Goal: Information Seeking & Learning: Learn about a topic

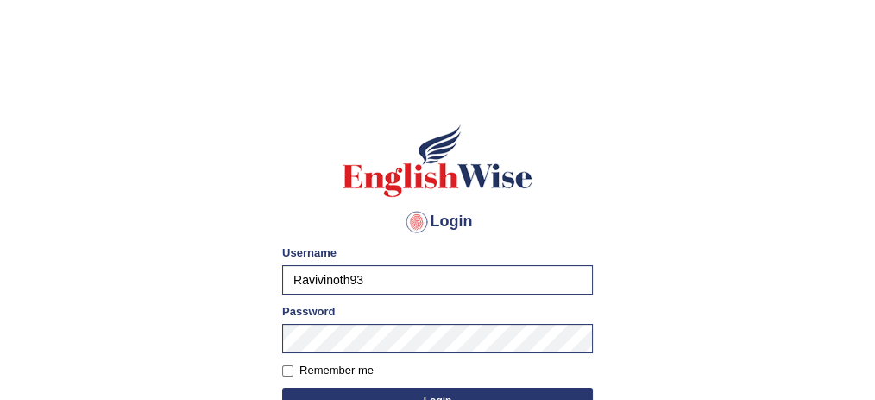
type input "gurvinder_newzealand"
click at [419, 394] on button "Login" at bounding box center [437, 401] width 311 height 26
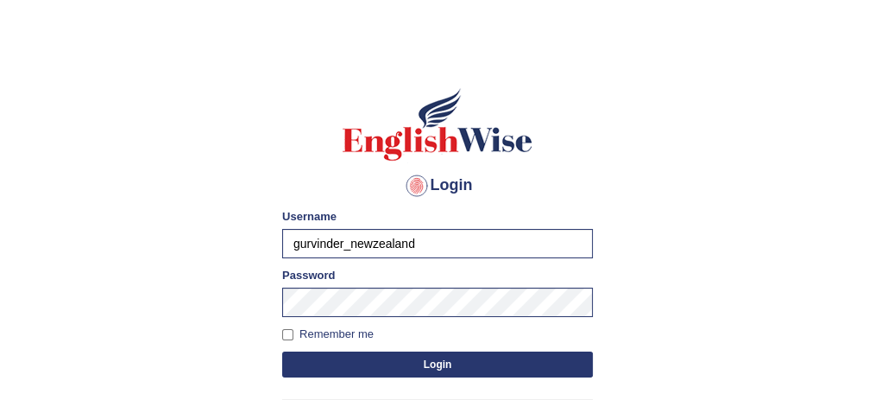
scroll to position [36, 0]
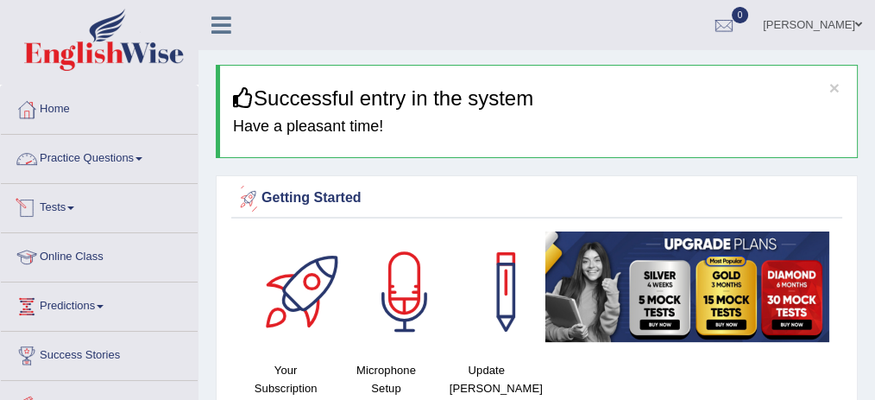
click at [82, 152] on link "Practice Questions" at bounding box center [99, 156] width 197 height 43
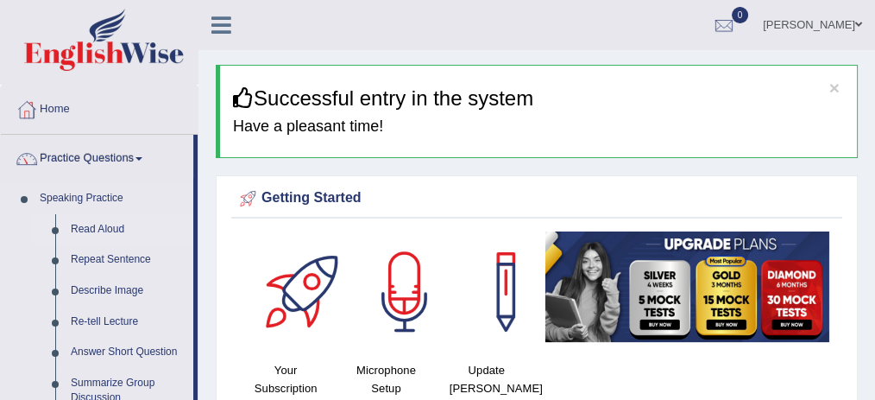
click at [91, 224] on link "Read Aloud" at bounding box center [128, 229] width 130 height 31
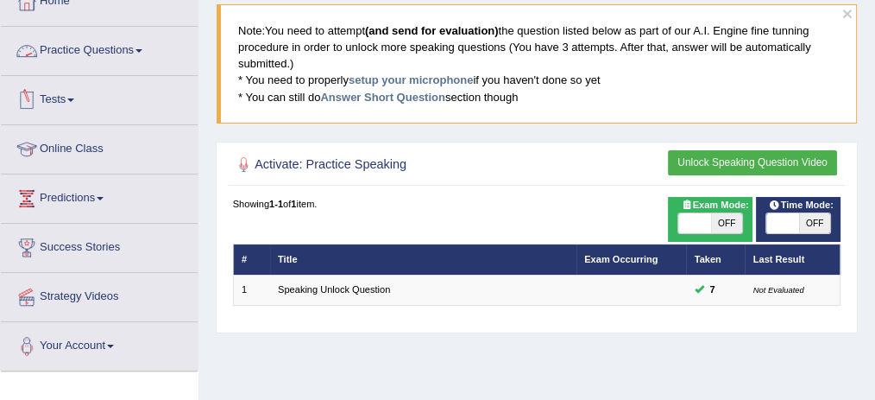
scroll to position [107, 0]
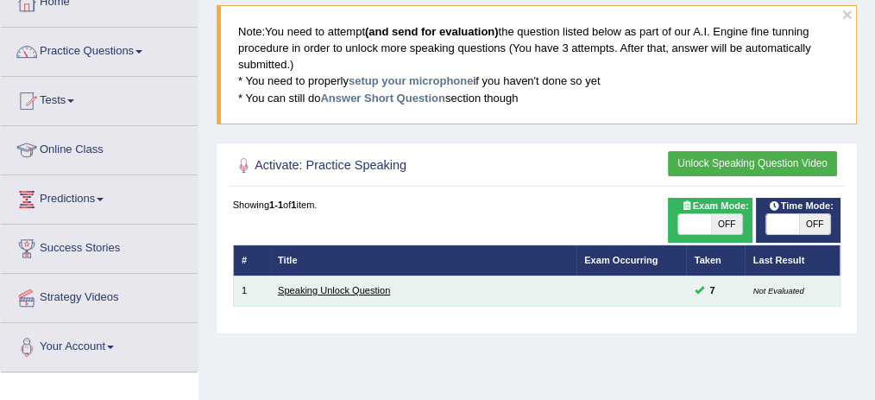
click at [337, 288] on link "Speaking Unlock Question" at bounding box center [334, 290] width 112 height 10
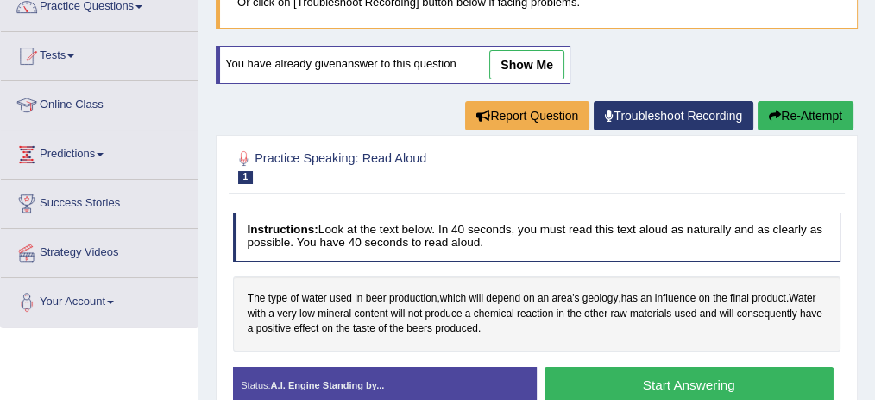
scroll to position [155, 0]
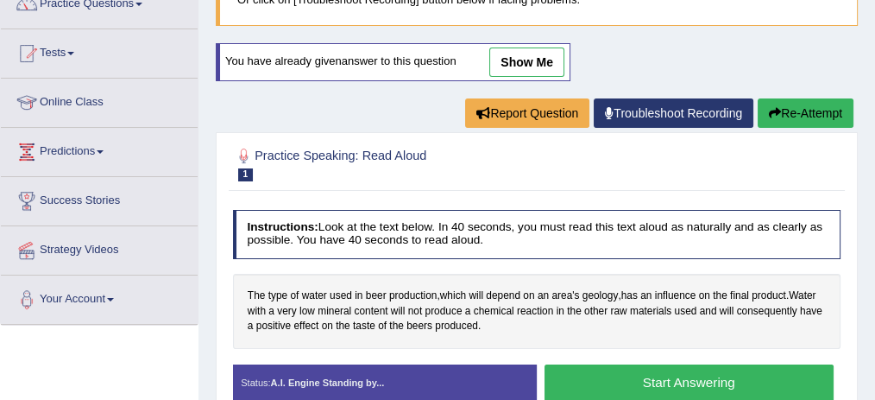
click at [614, 367] on button "Start Answering" at bounding box center [689, 382] width 289 height 37
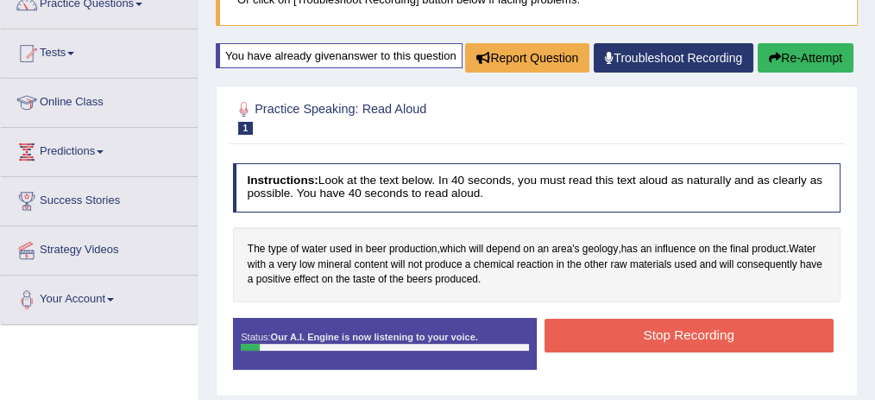
click at [614, 352] on button "Stop Recording" at bounding box center [689, 336] width 289 height 34
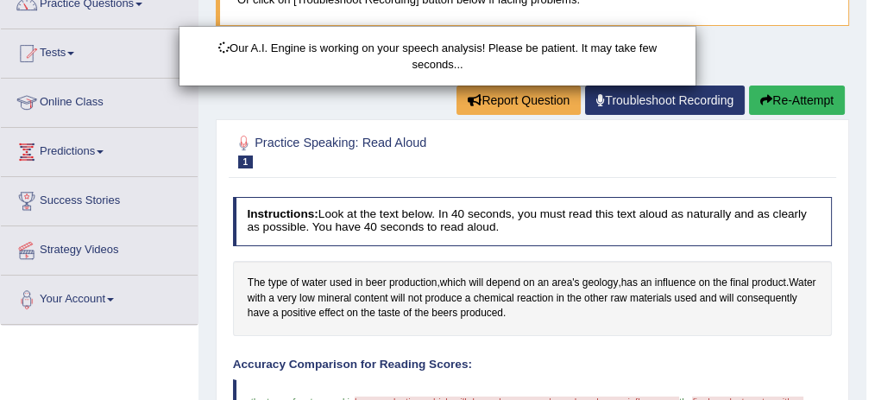
scroll to position [277, 0]
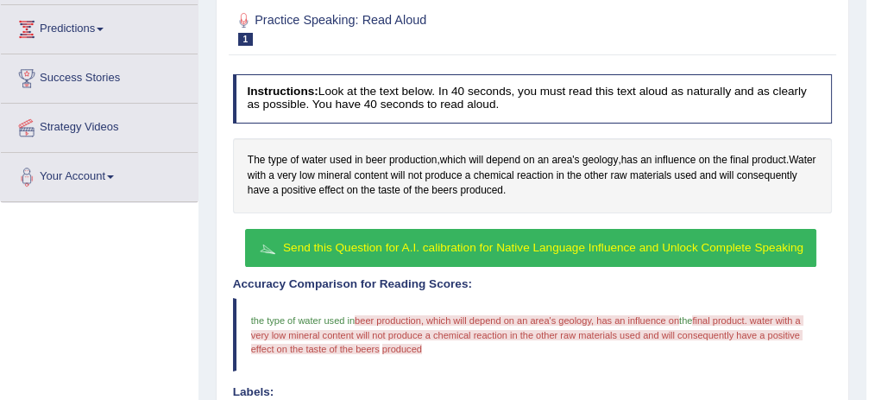
click at [563, 245] on span "Send this Question for A.I. calibration for Native Language Influence and Unloc…" at bounding box center [543, 247] width 520 height 13
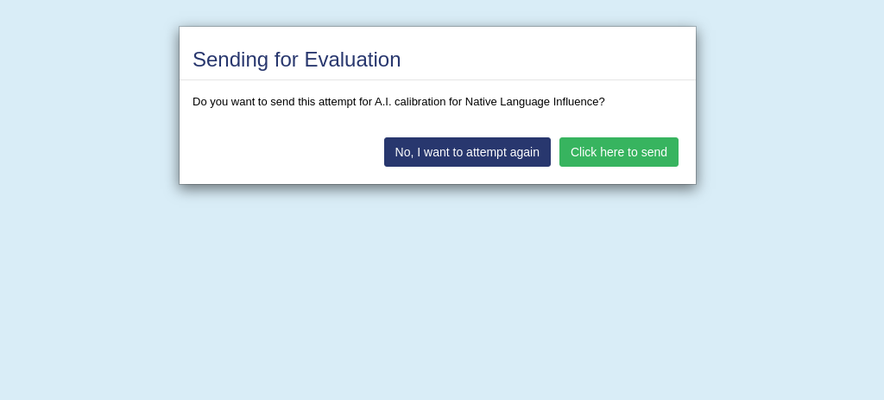
click at [636, 151] on button "Click here to send" at bounding box center [618, 151] width 119 height 29
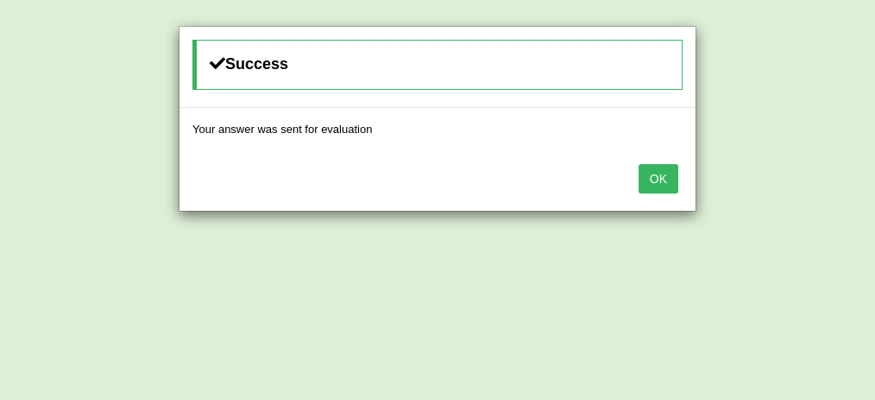
click at [662, 173] on button "OK" at bounding box center [659, 178] width 40 height 29
